Goal: Task Accomplishment & Management: Manage account settings

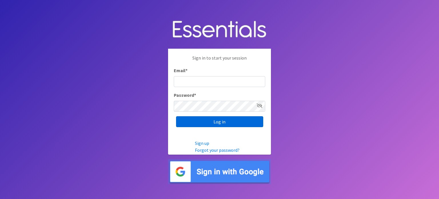
type input "[EMAIL_ADDRESS][DOMAIN_NAME]"
click at [239, 123] on input "Log in" at bounding box center [219, 121] width 87 height 11
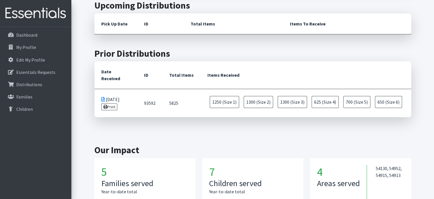
scroll to position [191, 0]
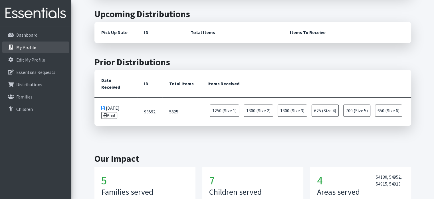
click at [21, 50] on p "My Profile" at bounding box center [26, 47] width 20 height 6
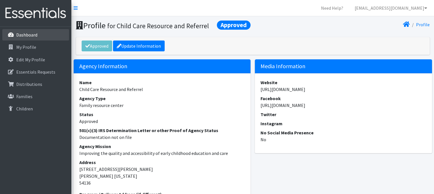
click at [25, 35] on p "Dashboard" at bounding box center [26, 35] width 21 height 6
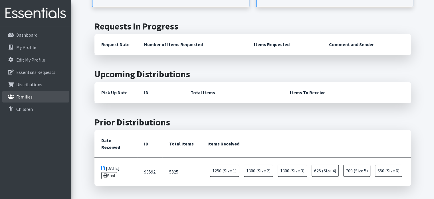
scroll to position [86, 0]
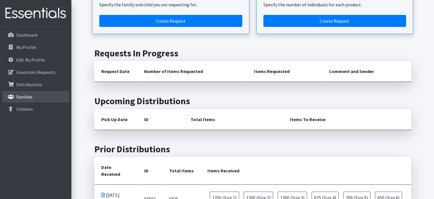
click at [29, 98] on p "Families" at bounding box center [24, 97] width 16 height 6
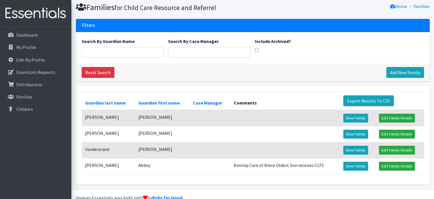
scroll to position [29, 0]
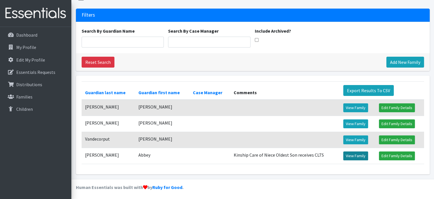
click at [357, 157] on link "View Family" at bounding box center [356, 155] width 25 height 9
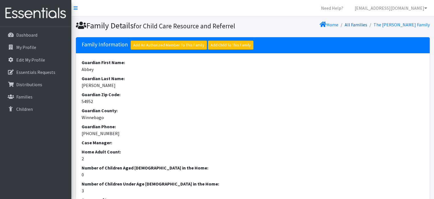
click at [368, 26] on link "All Families" at bounding box center [356, 25] width 23 height 6
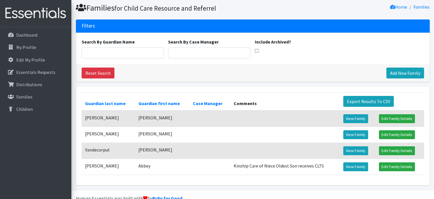
scroll to position [29, 0]
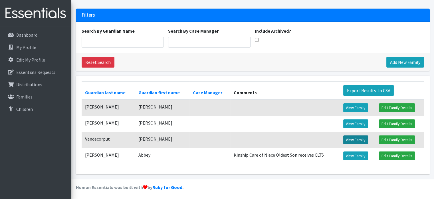
click at [358, 139] on link "View Family" at bounding box center [356, 139] width 25 height 9
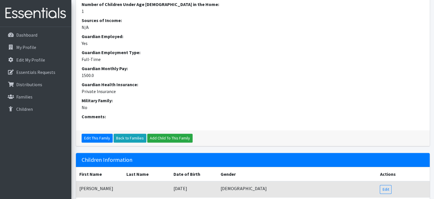
scroll to position [208, 0]
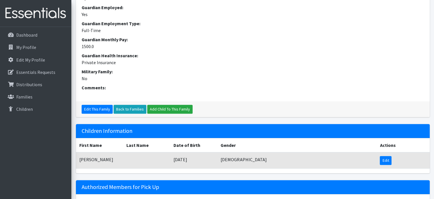
click at [386, 160] on link "Edit" at bounding box center [386, 160] width 12 height 9
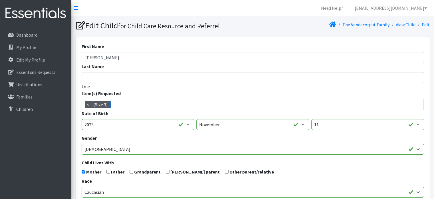
scroll to position [4, 0]
